Goal: Task Accomplishment & Management: Manage account settings

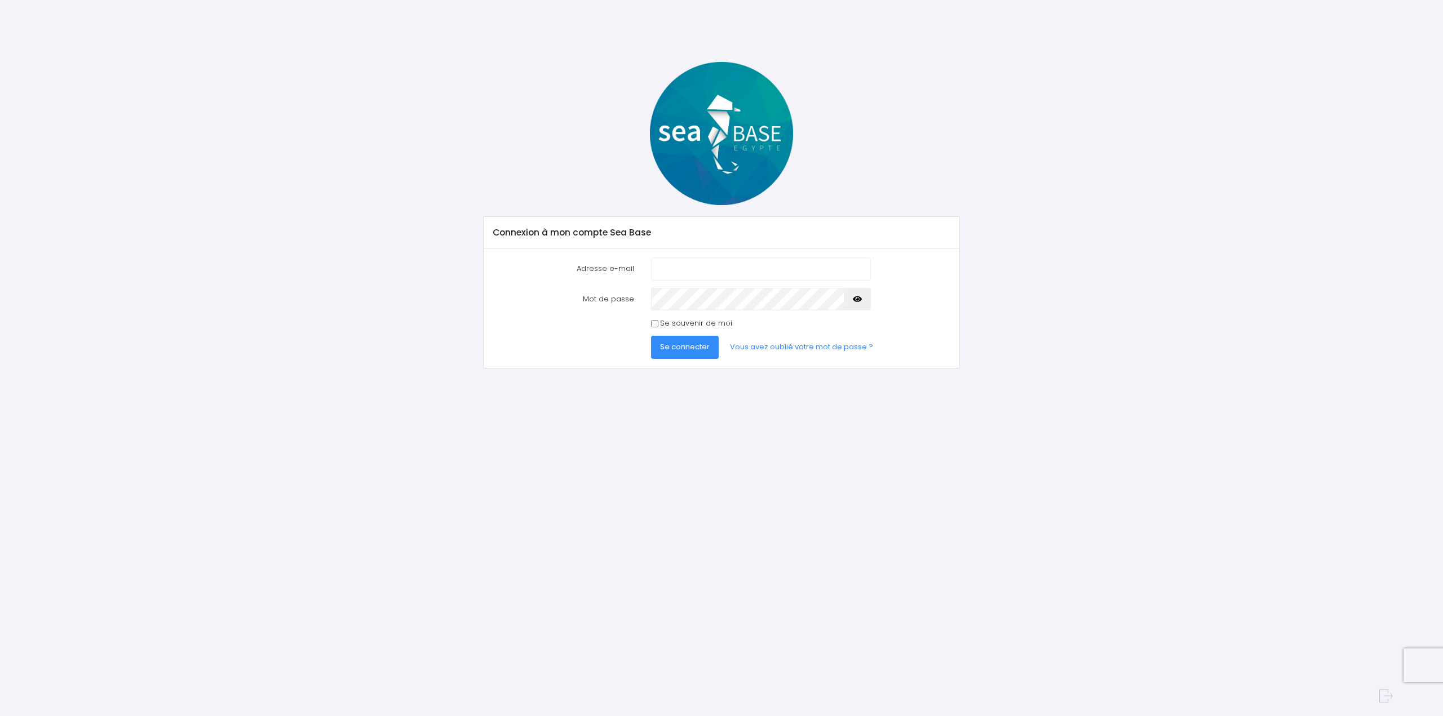
type input "[EMAIL_ADDRESS][DOMAIN_NAME]"
click at [860, 299] on icon "button" at bounding box center [857, 299] width 9 height 0
click at [654, 325] on input "Se souvenir de moi" at bounding box center [654, 323] width 7 height 7
checkbox input "true"
click at [679, 344] on span "Se connecter" at bounding box center [685, 347] width 50 height 11
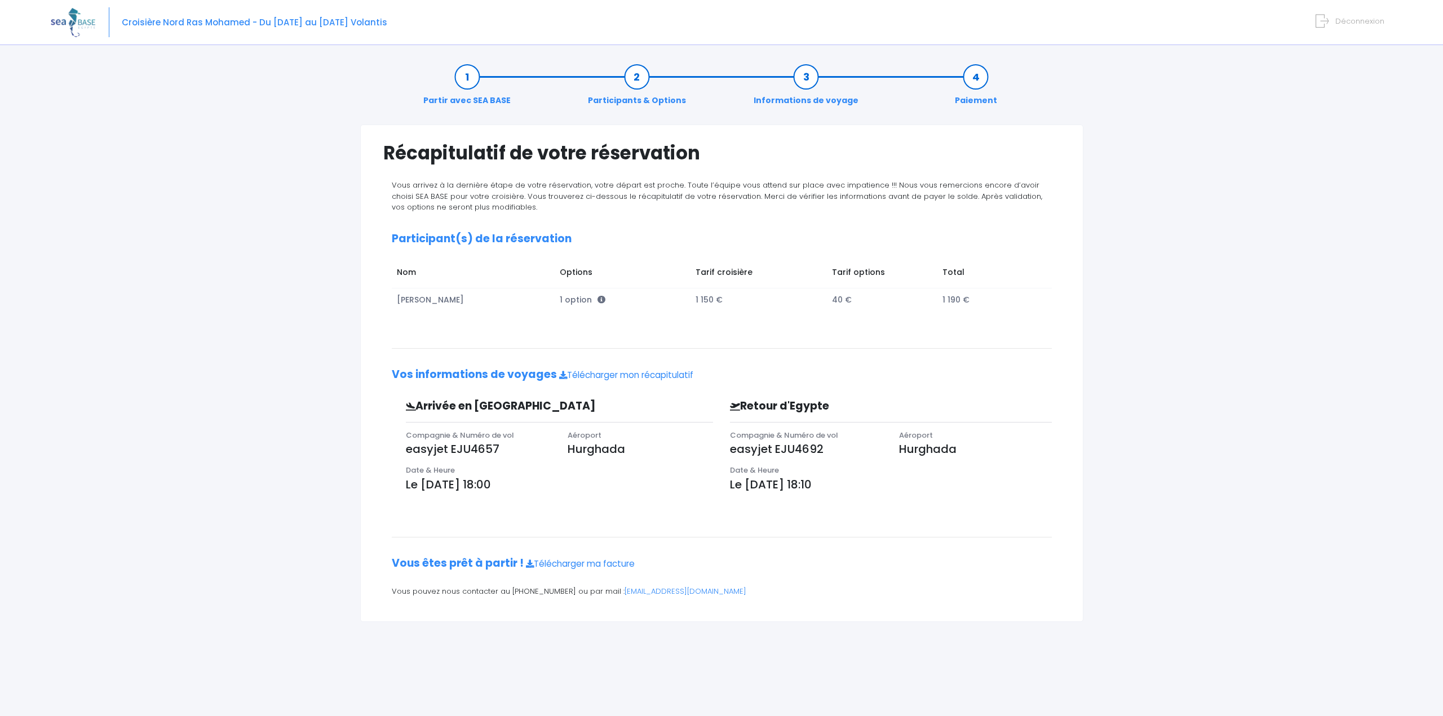
click at [1189, 308] on div "Partir avec SEA BASE Participants & Options Informations de voyage Paiement Réc…" at bounding box center [722, 384] width 1342 height 664
click at [598, 299] on icon at bounding box center [602, 300] width 8 height 8
